Goal: Transaction & Acquisition: Purchase product/service

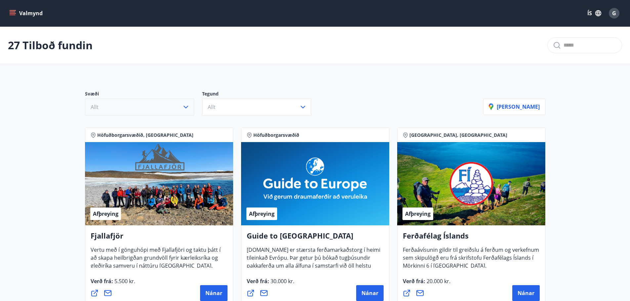
click at [169, 113] on button "Allt" at bounding box center [139, 106] width 109 height 17
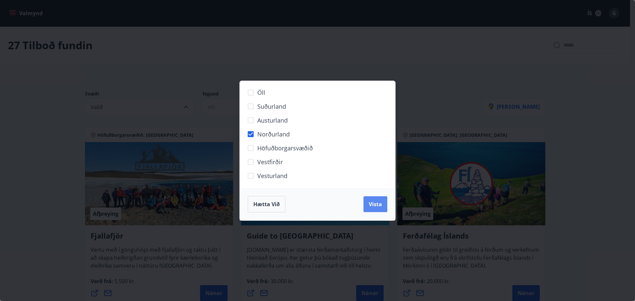
click at [377, 206] on span "Vista" at bounding box center [374, 204] width 13 height 7
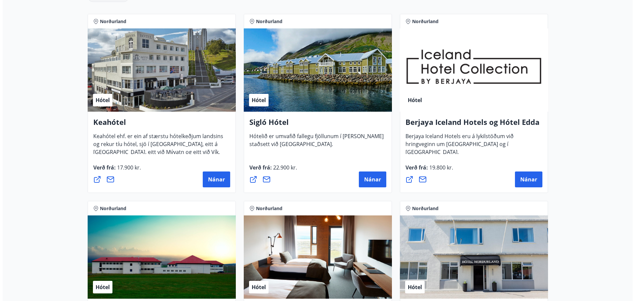
scroll to position [231, 0]
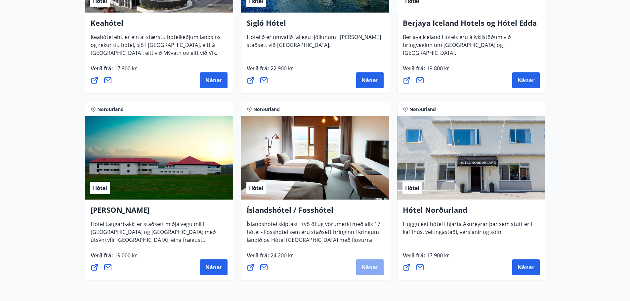
click at [376, 267] on span "Nánar" at bounding box center [369, 267] width 17 height 7
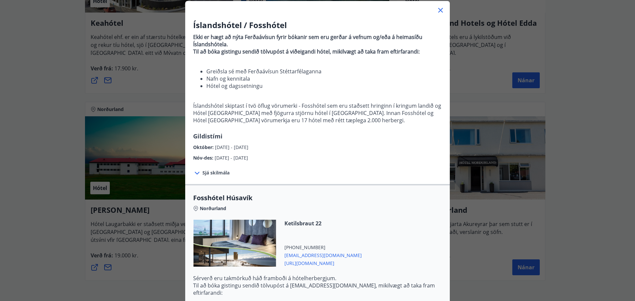
scroll to position [99, 0]
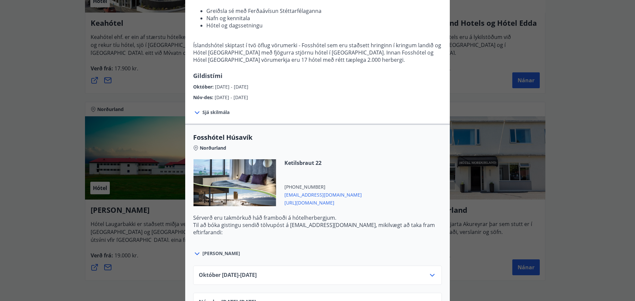
click at [209, 253] on span "[PERSON_NAME]" at bounding box center [221, 253] width 38 height 7
click at [246, 273] on span "[DATE]10.25 - [DATE]" at bounding box center [228, 275] width 58 height 8
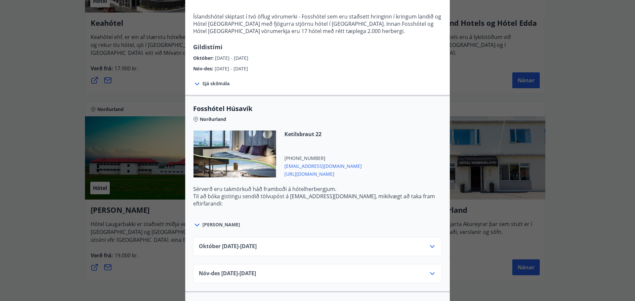
scroll to position [198, 0]
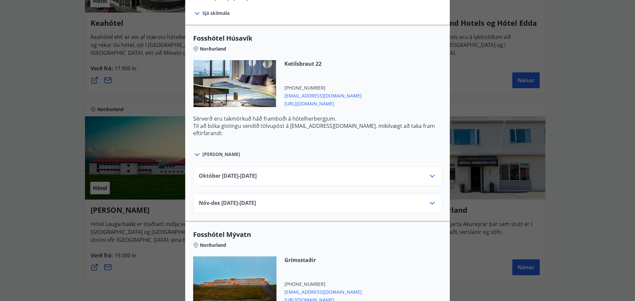
click at [428, 175] on icon at bounding box center [432, 176] width 8 height 8
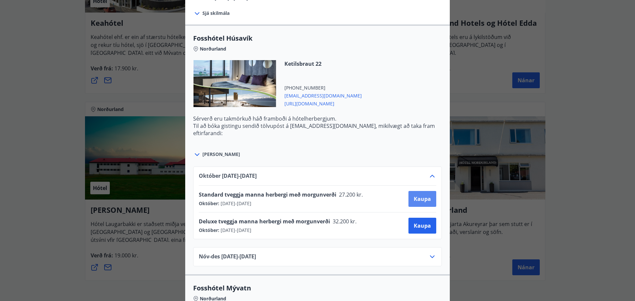
click at [427, 196] on span "Kaupa" at bounding box center [421, 198] width 17 height 7
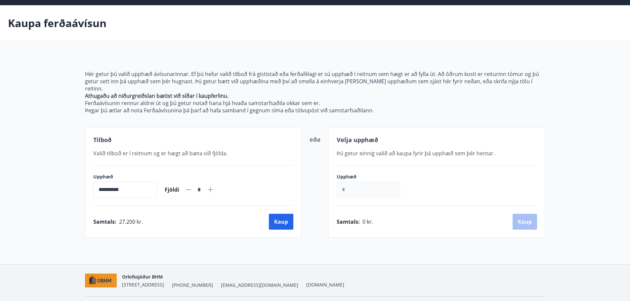
scroll to position [33, 0]
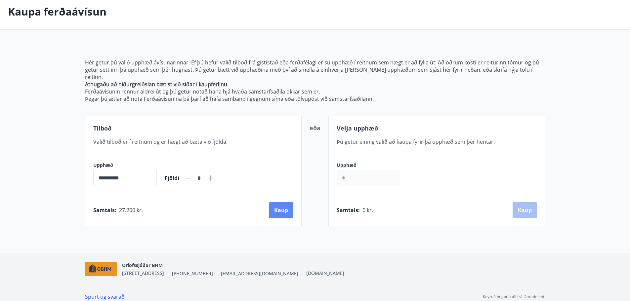
click at [277, 202] on button "Kaup" at bounding box center [281, 210] width 24 height 16
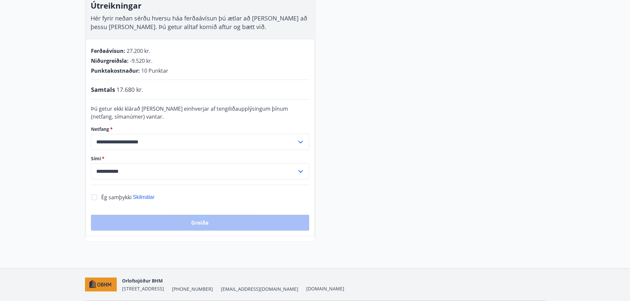
scroll to position [132, 0]
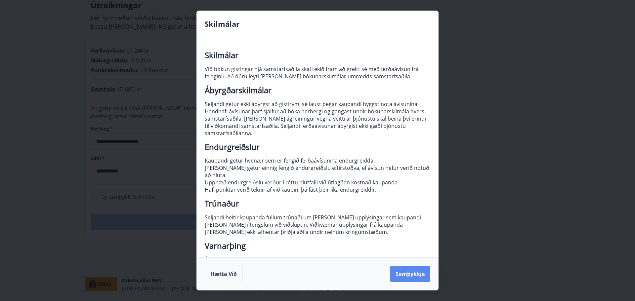
click at [419, 272] on button "Samþykkja" at bounding box center [410, 274] width 40 height 16
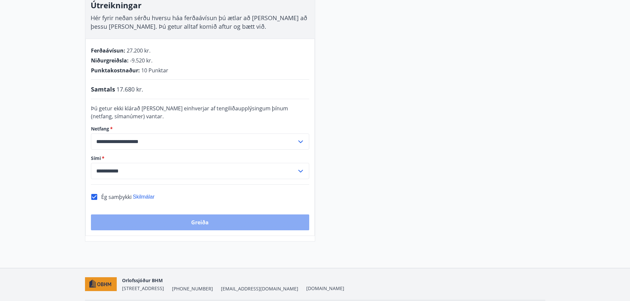
click at [199, 222] on button "Greiða" at bounding box center [200, 222] width 218 height 16
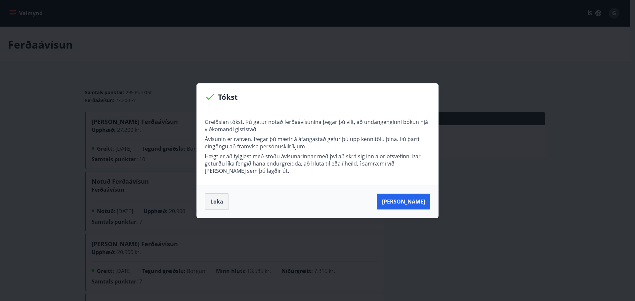
drag, startPoint x: 215, startPoint y: 203, endPoint x: 217, endPoint y: 206, distance: 4.0
click at [215, 203] on button "Loka" at bounding box center [217, 201] width 24 height 17
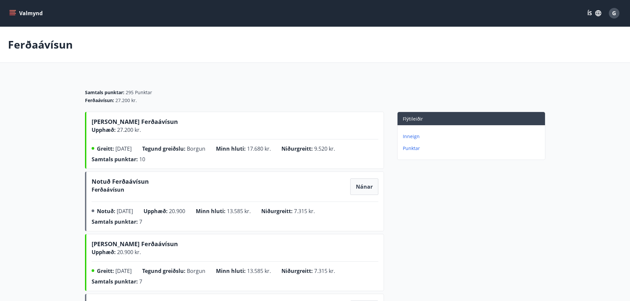
click at [409, 152] on div "Inneign Punktar" at bounding box center [470, 139] width 147 height 29
click at [413, 146] on p "Punktar" at bounding box center [472, 148] width 139 height 7
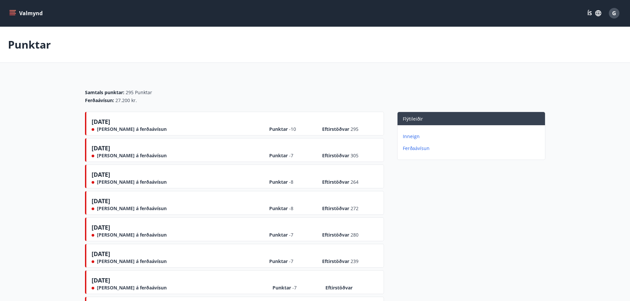
click at [10, 8] on button "Valmynd" at bounding box center [26, 13] width 37 height 12
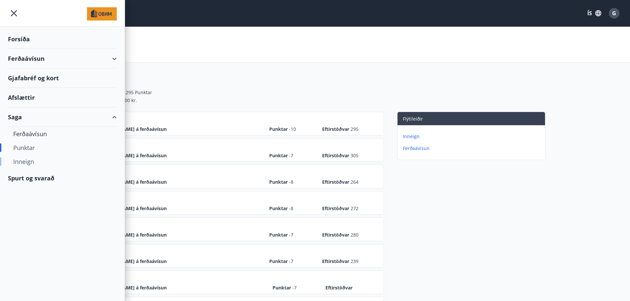
click at [30, 159] on div "Inneign" at bounding box center [62, 162] width 98 height 14
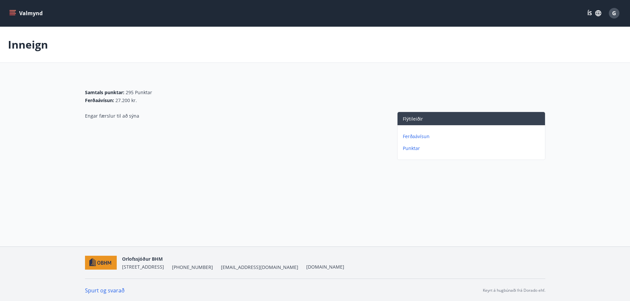
click at [11, 11] on icon "menu" at bounding box center [13, 10] width 7 height 1
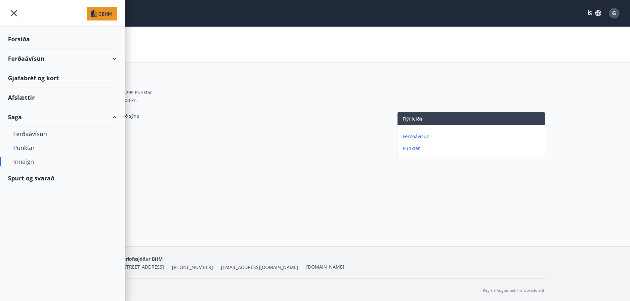
click at [39, 73] on div "Gjafabréf og kort" at bounding box center [62, 77] width 109 height 19
